Goal: Task Accomplishment & Management: Manage account settings

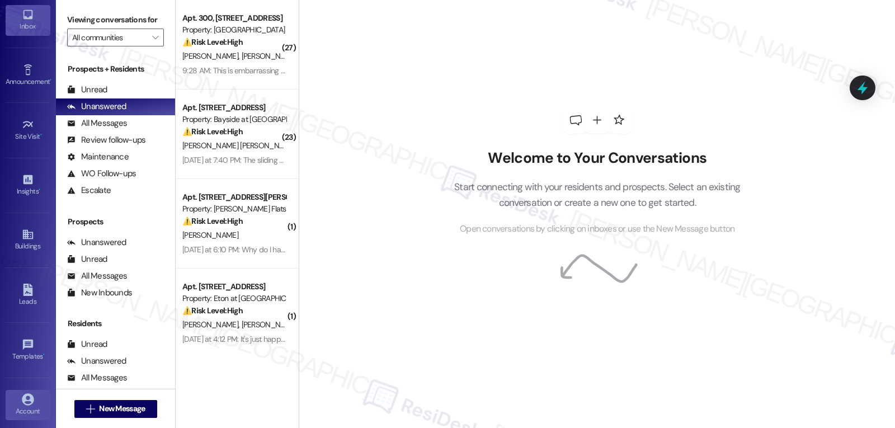
scroll to position [106, 0]
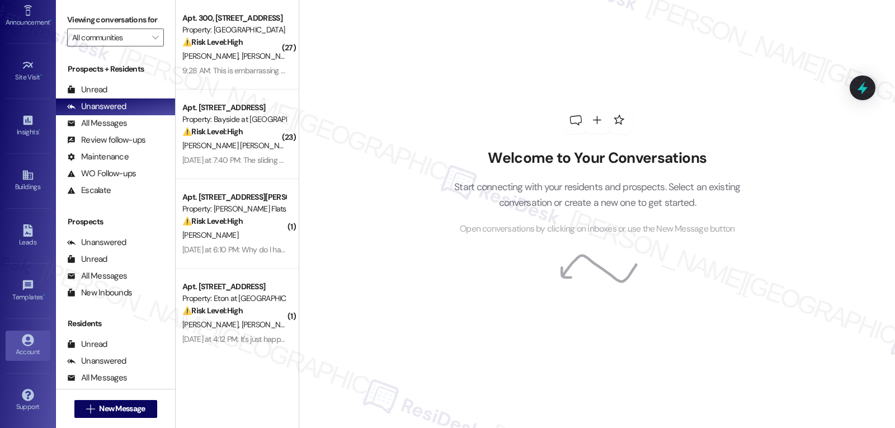
click at [16, 352] on div "Account" at bounding box center [28, 351] width 56 height 11
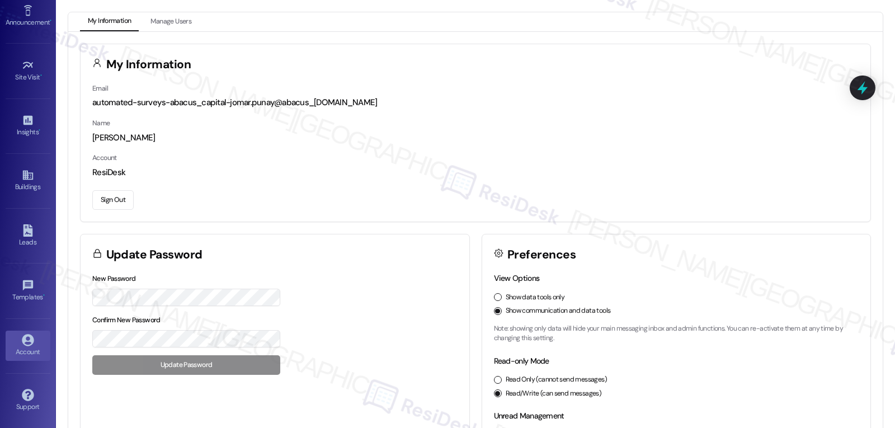
click at [117, 192] on button "Sign Out" at bounding box center [112, 200] width 41 height 20
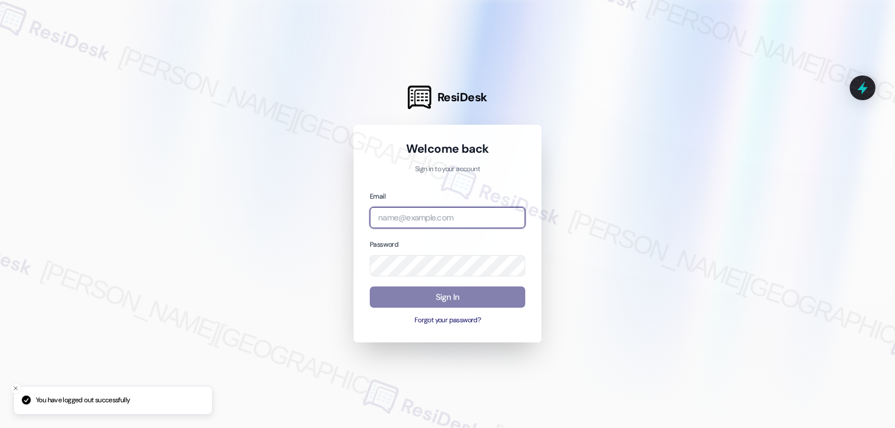
click at [424, 213] on input "email" at bounding box center [447, 218] width 155 height 22
click at [474, 216] on input "email" at bounding box center [447, 218] width 155 height 22
paste input "[EMAIL_ADDRESS][DOMAIN_NAME]"
type input "[EMAIL_ADDRESS][DOMAIN_NAME]"
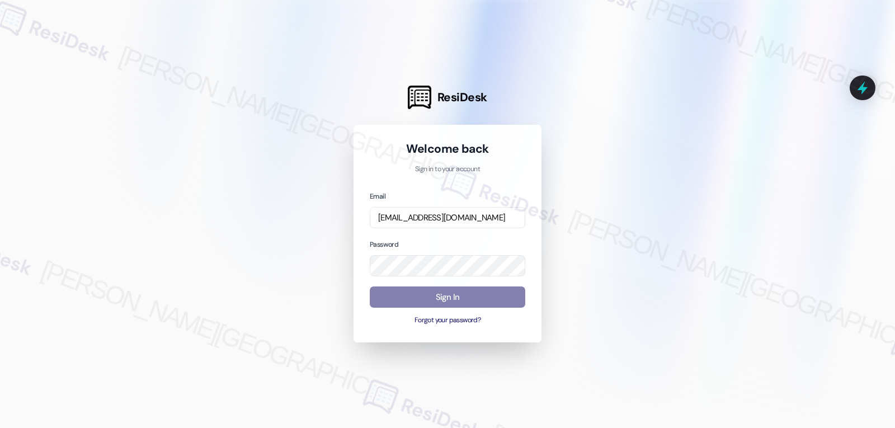
scroll to position [0, 0]
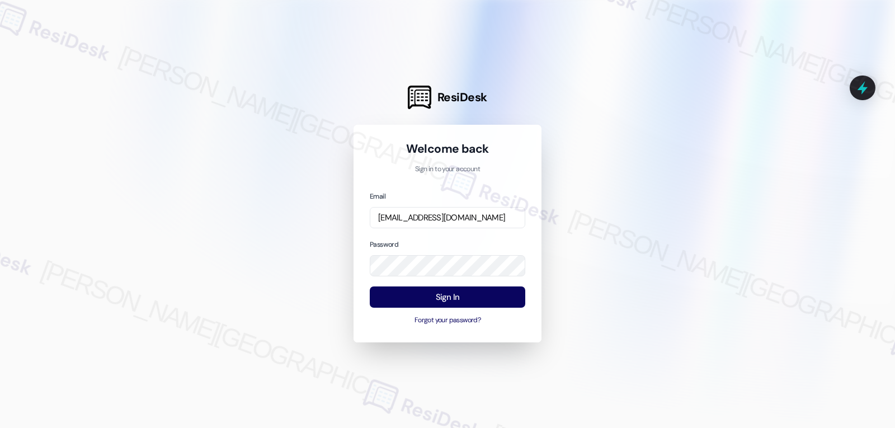
click at [464, 237] on div "Email [EMAIL_ADDRESS][DOMAIN_NAME] Password Sign In Forgot your password?" at bounding box center [447, 258] width 155 height 136
click at [453, 301] on button "Sign In" at bounding box center [447, 297] width 155 height 22
